Goal: Check status: Check status

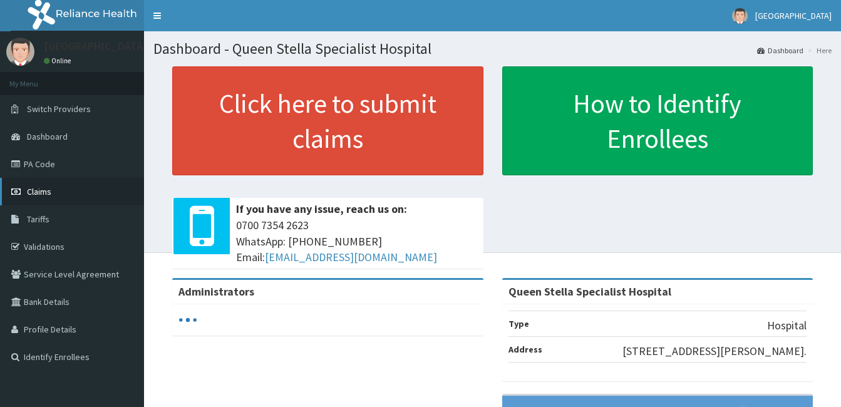
click at [41, 192] on span "Claims" at bounding box center [39, 191] width 24 height 11
click at [41, 195] on span "Claims" at bounding box center [39, 191] width 24 height 11
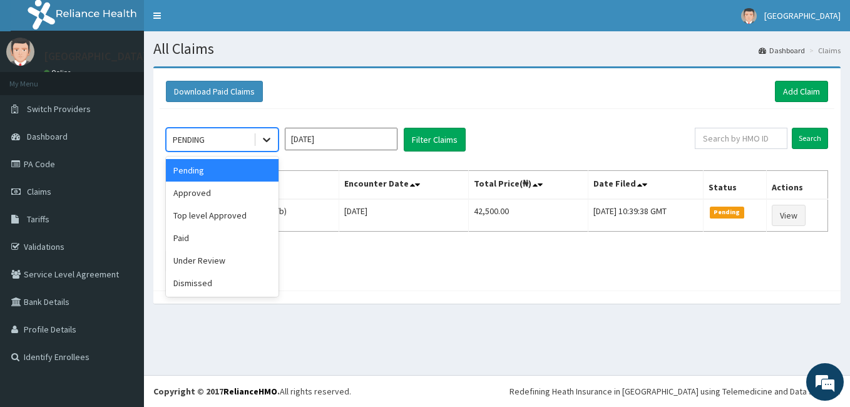
click at [266, 143] on icon at bounding box center [266, 139] width 13 height 13
click at [237, 191] on div "Approved" at bounding box center [222, 193] width 113 height 23
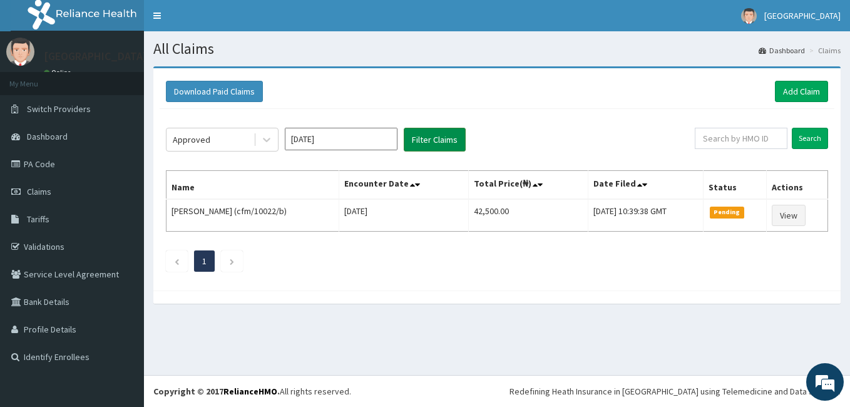
click at [422, 135] on button "Filter Claims" at bounding box center [435, 140] width 62 height 24
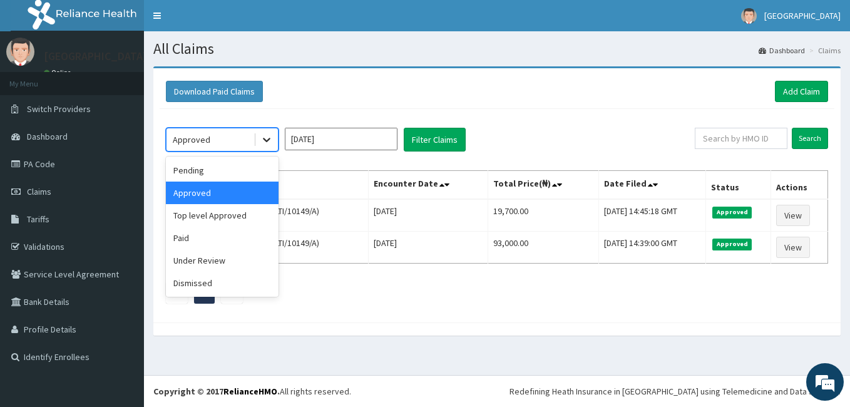
click at [272, 141] on icon at bounding box center [266, 139] width 13 height 13
click at [241, 160] on div "Pending" at bounding box center [222, 170] width 113 height 23
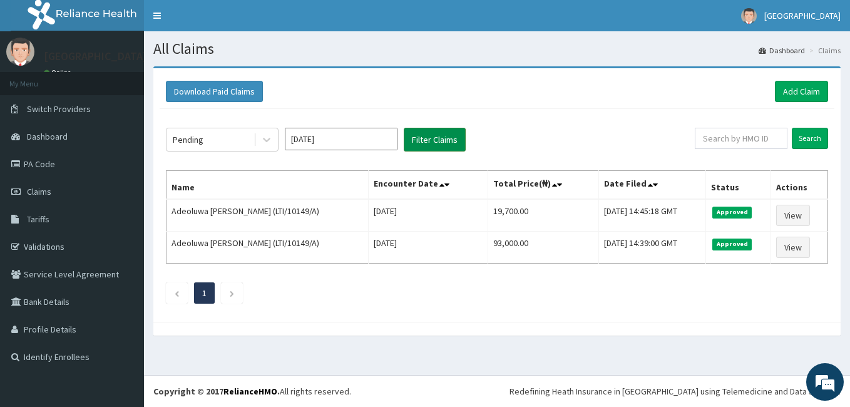
click at [426, 141] on button "Filter Claims" at bounding box center [435, 140] width 62 height 24
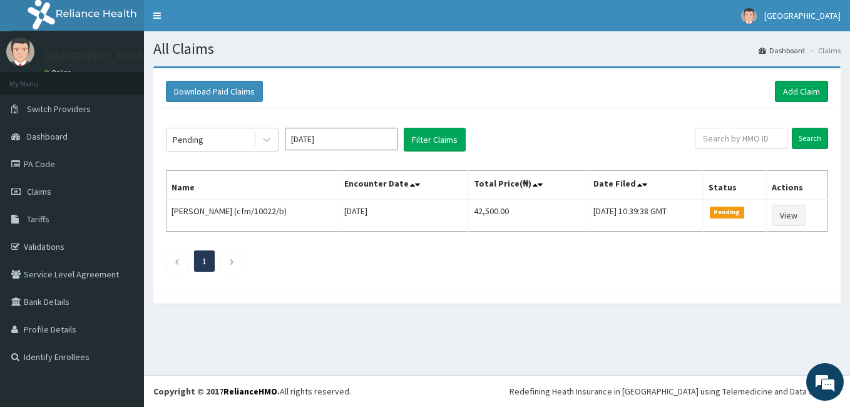
click at [308, 69] on div "Download Paid Claims Add Claim × Note you can only download claims within a max…" at bounding box center [496, 179] width 687 height 222
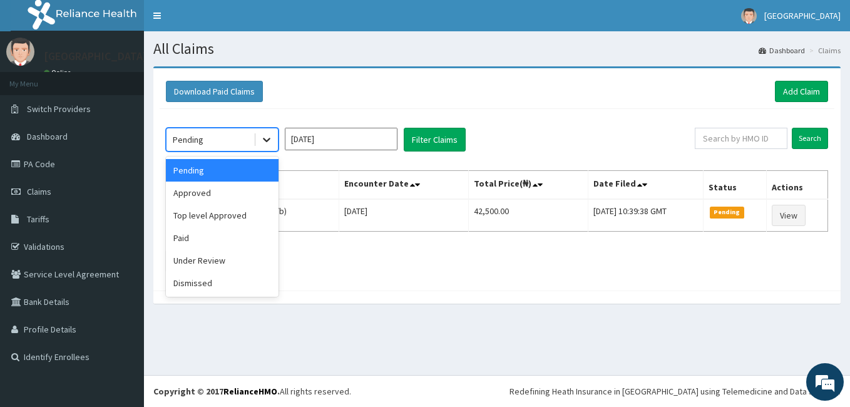
click at [262, 136] on icon at bounding box center [266, 139] width 13 height 13
click at [241, 185] on div "Approved" at bounding box center [222, 193] width 113 height 23
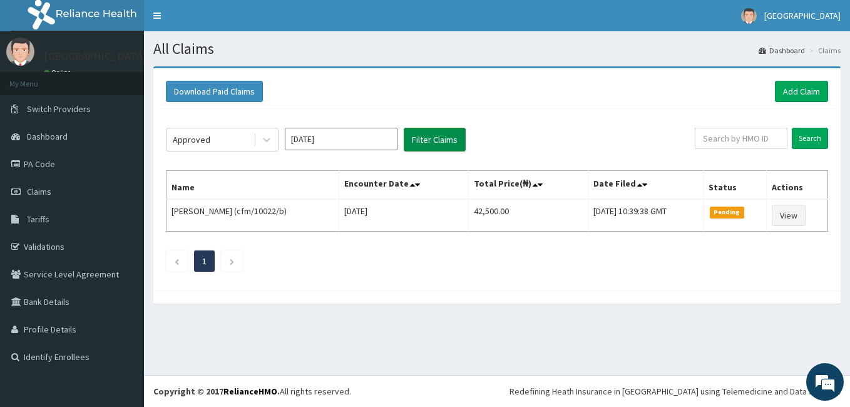
click at [416, 142] on button "Filter Claims" at bounding box center [435, 140] width 62 height 24
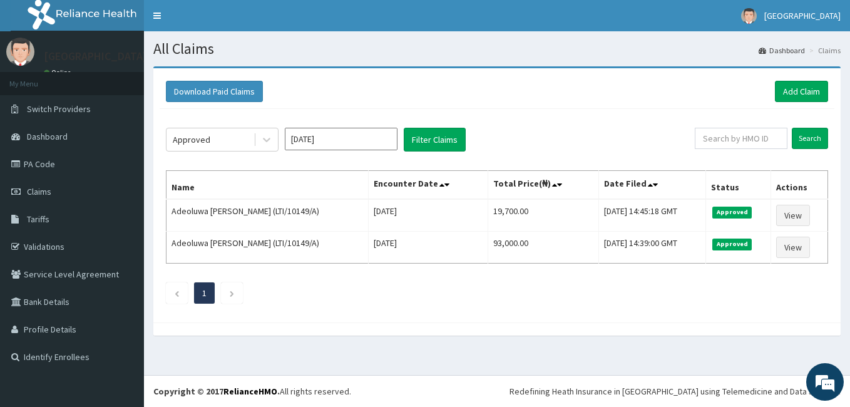
click at [527, 123] on div "Approved Aug 2025 Filter Claims Search Name Encounter Date Total Price(₦) Date …" at bounding box center [497, 212] width 675 height 207
